Goal: Find specific page/section

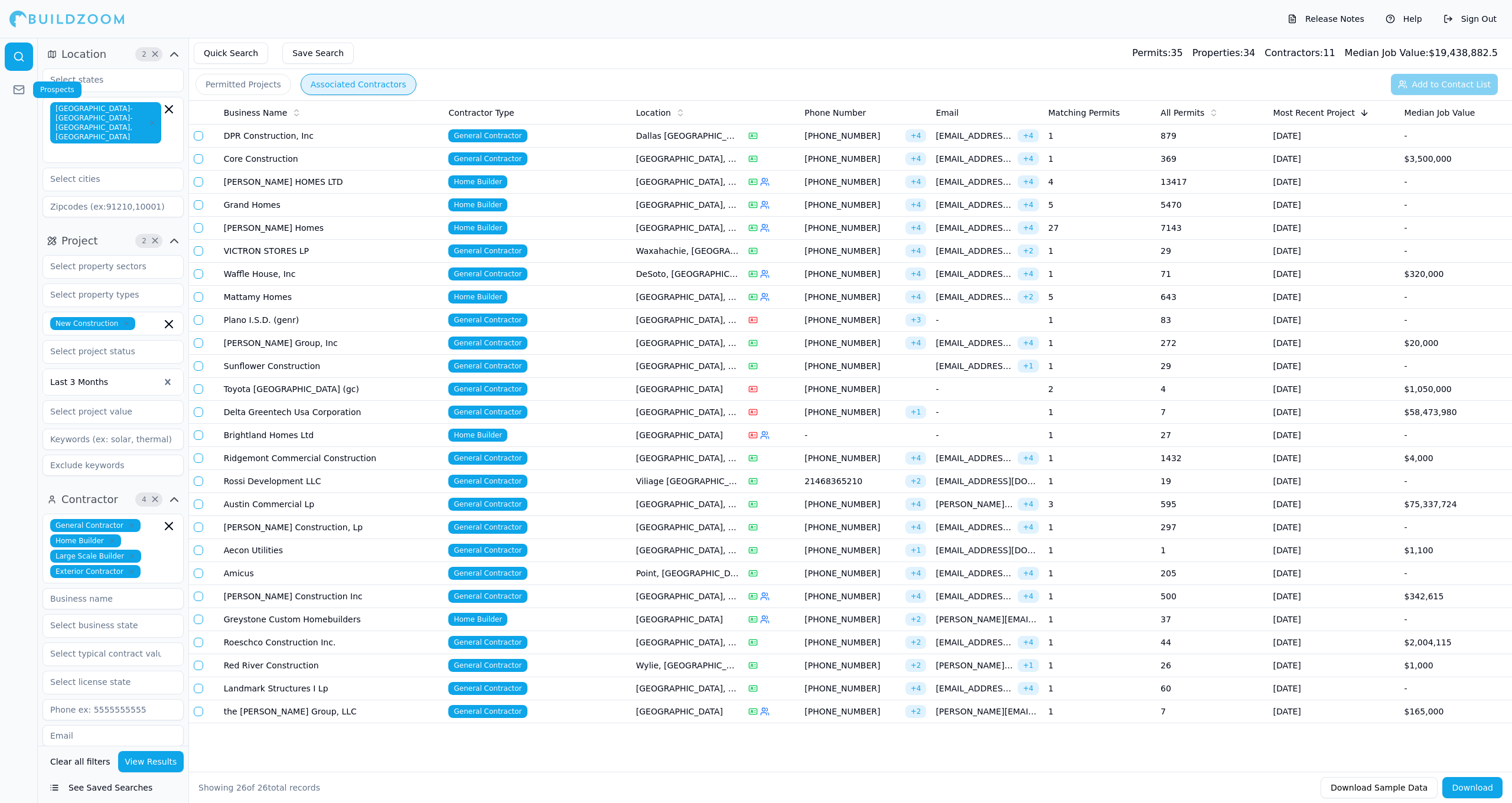
click at [10, 92] on link at bounding box center [18, 90] width 28 height 28
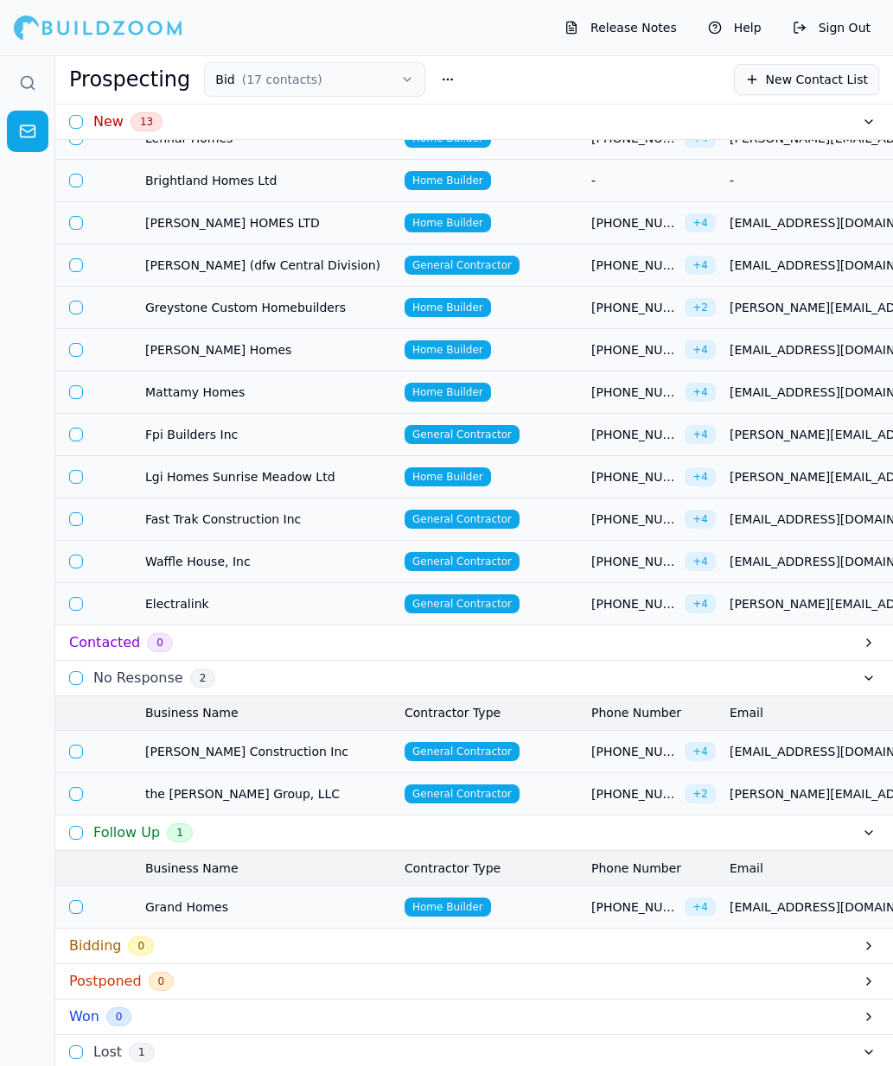
click at [647, 918] on td "[PHONE_NUMBER] + 4" at bounding box center [653, 907] width 138 height 42
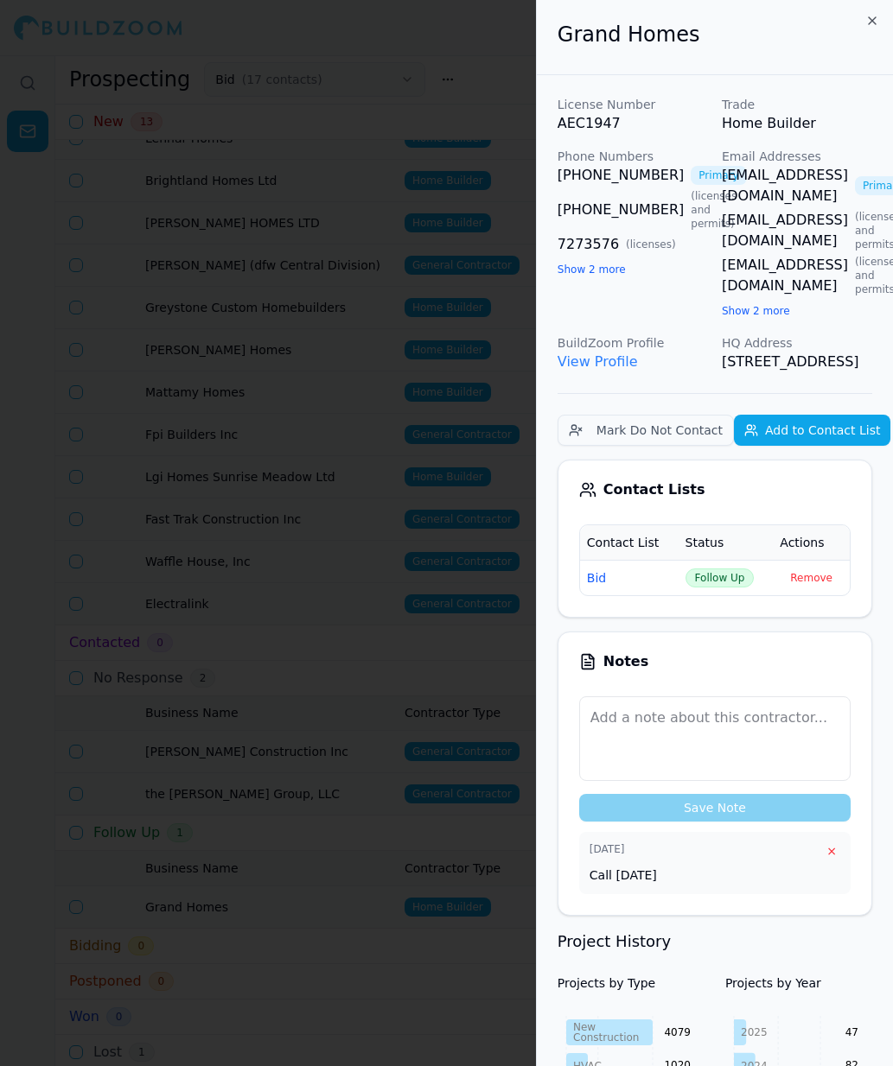
click at [432, 924] on div at bounding box center [446, 533] width 893 height 1066
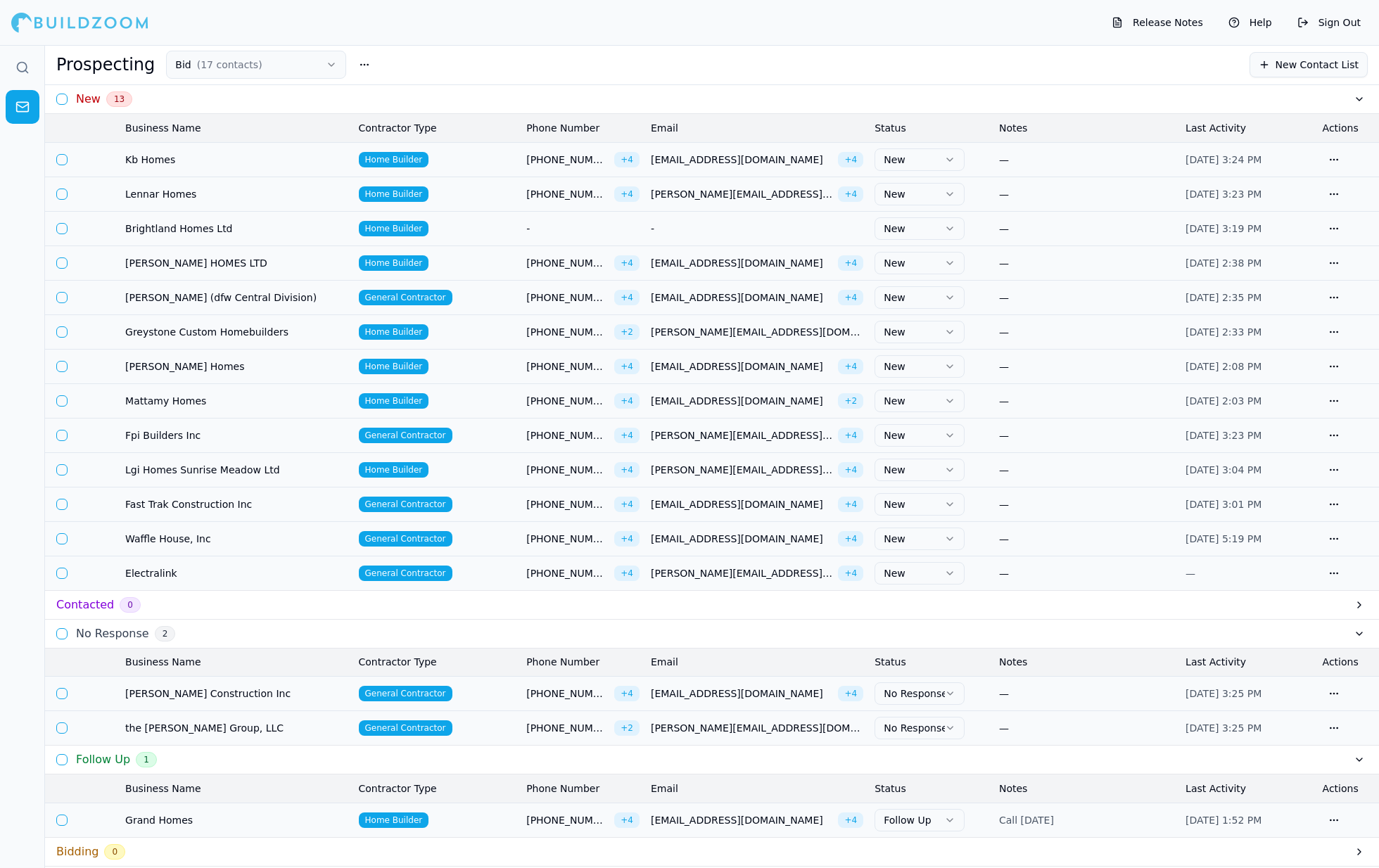
click at [894, 152] on button "New" at bounding box center [920, 160] width 90 height 23
